Goal: Task Accomplishment & Management: Use online tool/utility

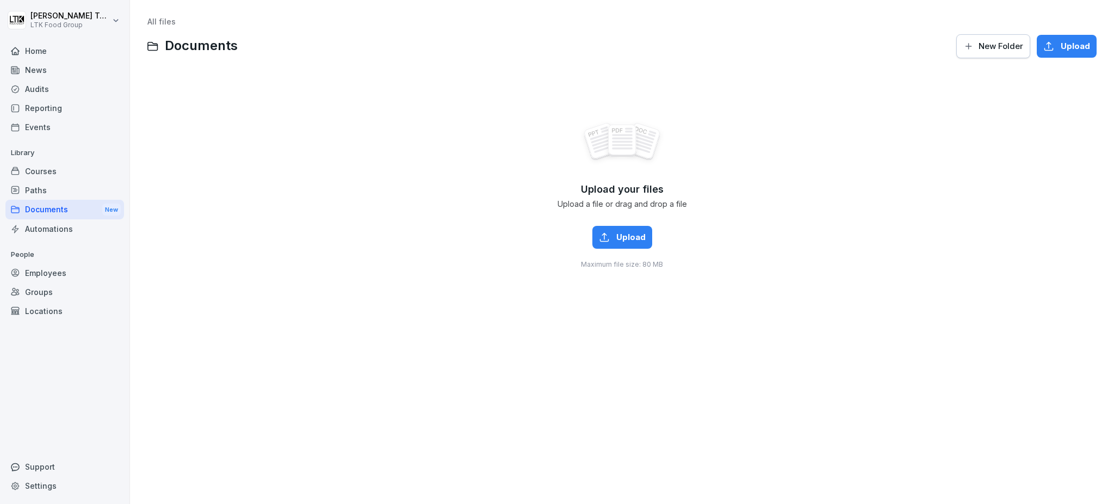
click at [63, 269] on div "Employees" at bounding box center [64, 272] width 119 height 19
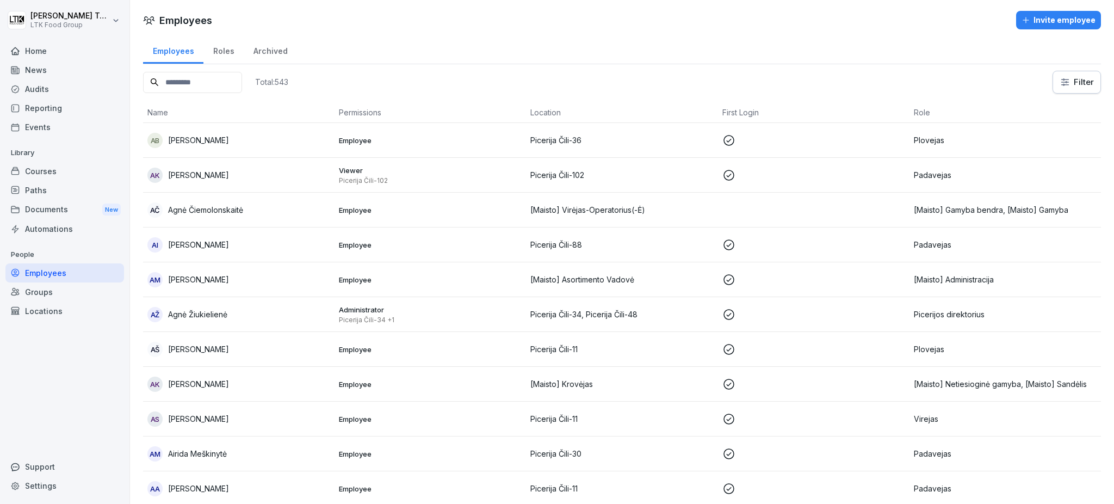
click at [30, 49] on div "Home" at bounding box center [64, 50] width 119 height 19
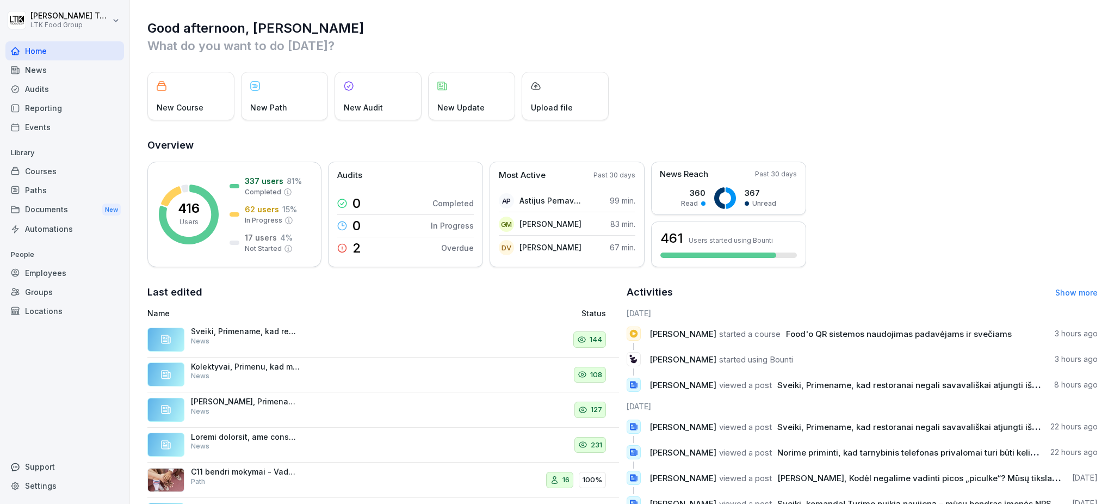
click at [38, 273] on div "Employees" at bounding box center [64, 272] width 119 height 19
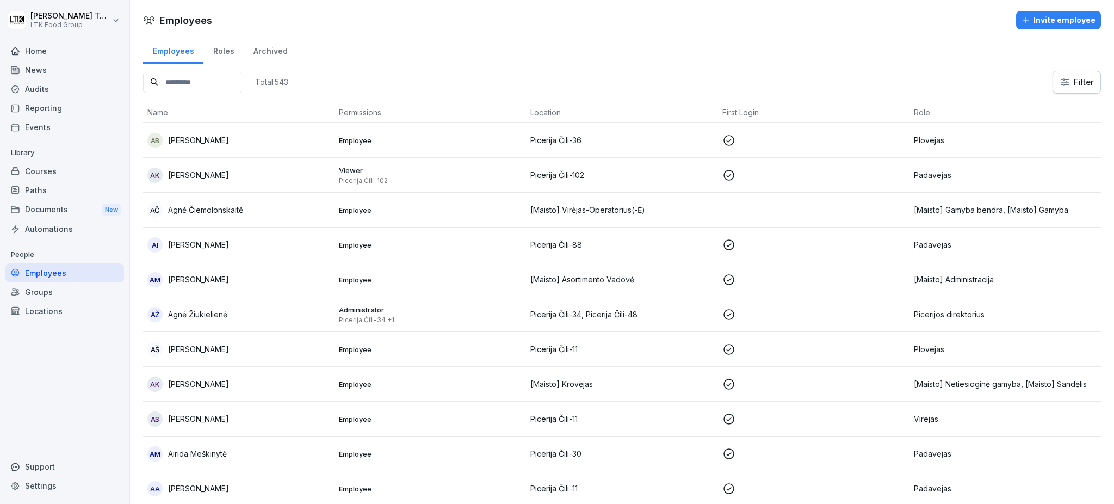
click at [215, 88] on input at bounding box center [192, 82] width 99 height 21
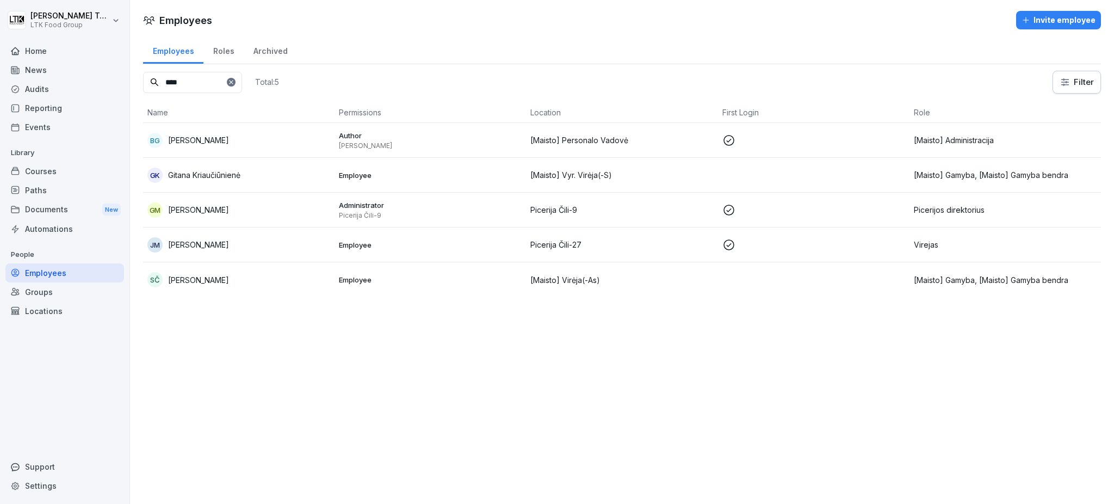
type input "****"
click at [219, 207] on div "[PERSON_NAME]" at bounding box center [238, 209] width 183 height 15
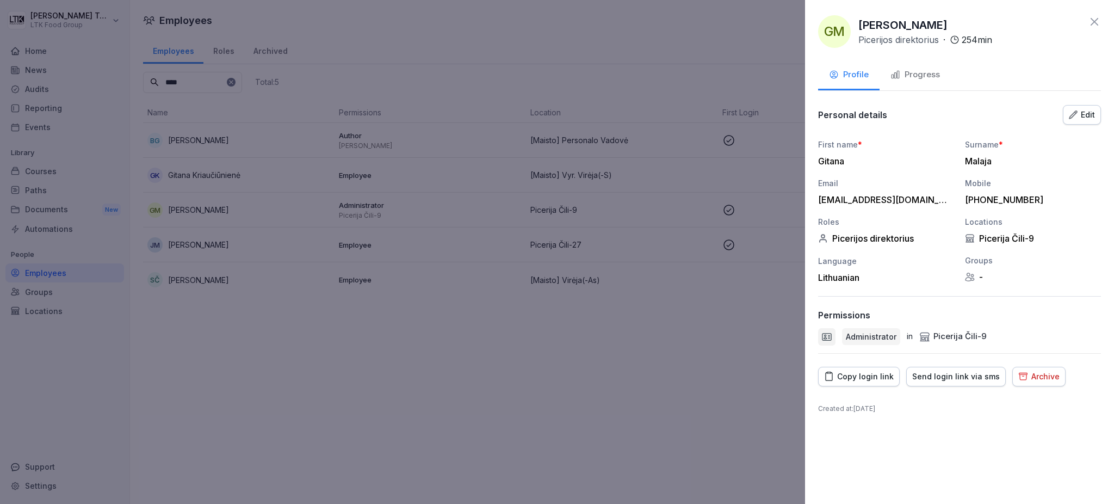
click at [940, 379] on div "Send login link via sms" at bounding box center [957, 377] width 88 height 12
